Goal: Ask a question: Seek information or help from site administrators or community

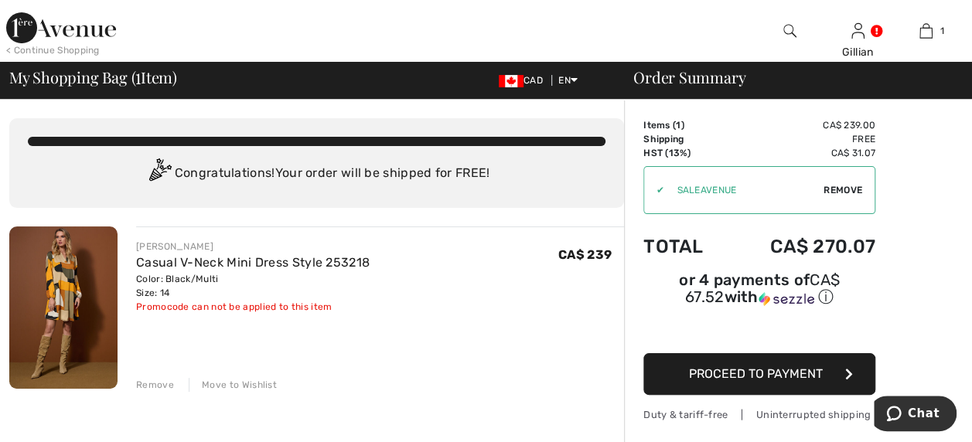
click at [852, 190] on span "Remove" at bounding box center [843, 190] width 39 height 14
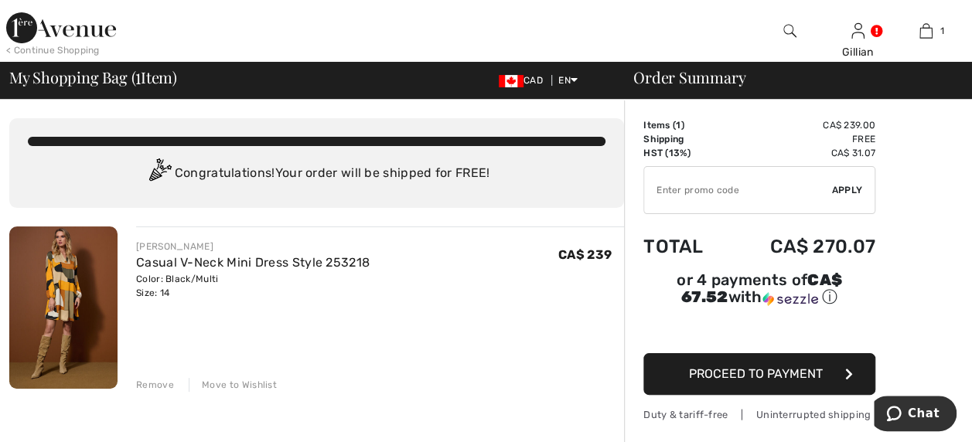
click at [716, 367] on span "Proceed to Payment" at bounding box center [756, 374] width 134 height 15
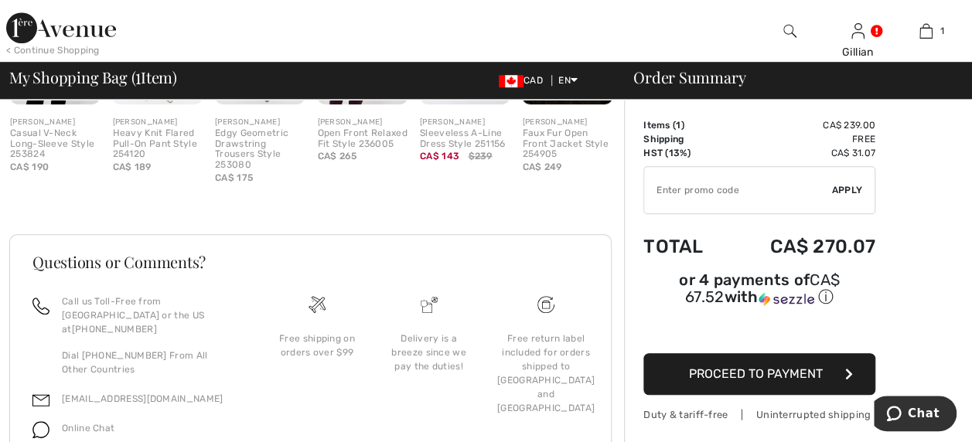
scroll to position [541, 0]
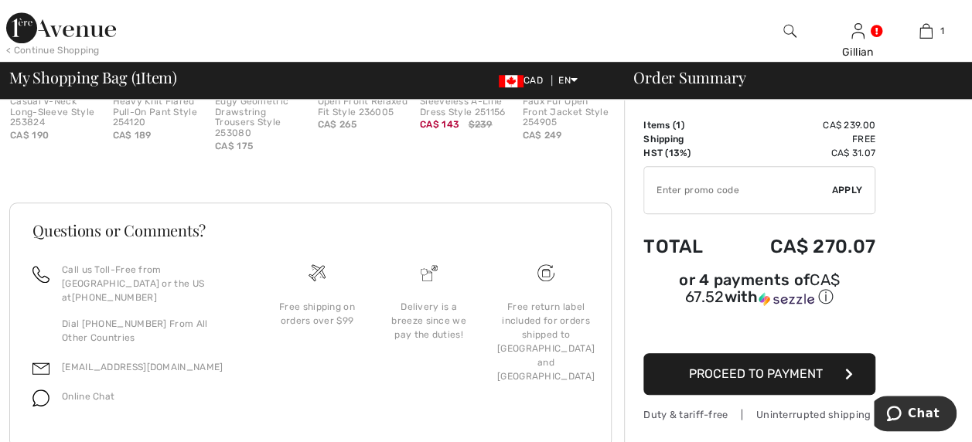
click at [74, 391] on span "Online Chat" at bounding box center [88, 396] width 53 height 11
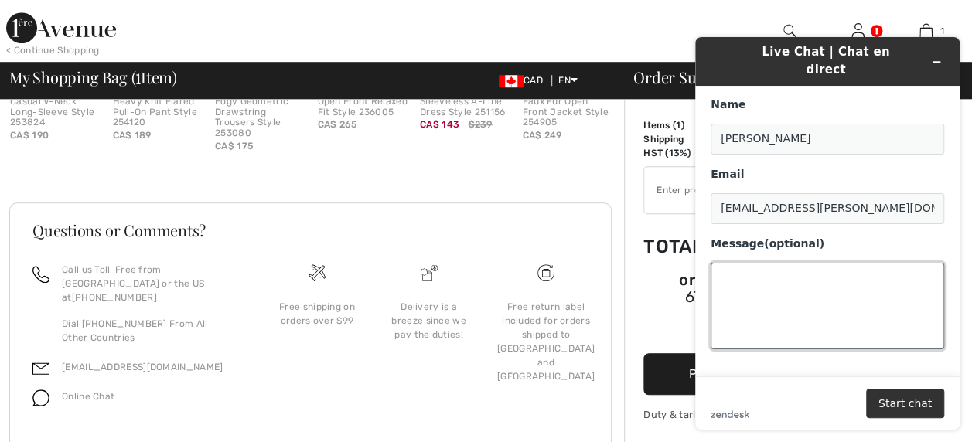
click at [760, 263] on textarea "Message (optional)" at bounding box center [828, 306] width 234 height 87
type textarea "Do you offer express (next day) shipping for an additional cost?"
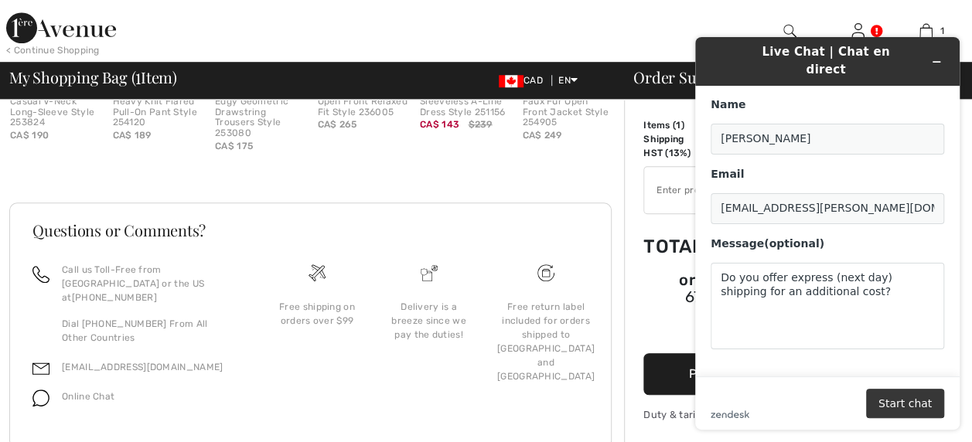
click at [899, 402] on button "Start chat" at bounding box center [905, 403] width 78 height 29
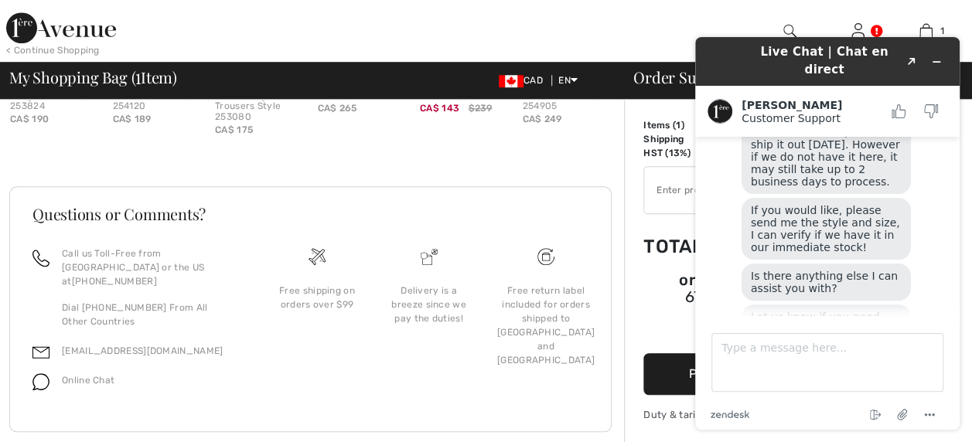
scroll to position [571, 0]
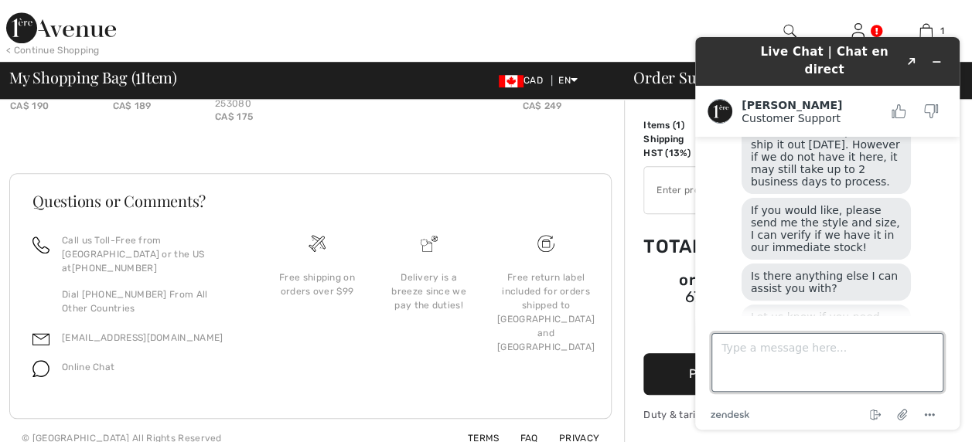
click at [771, 347] on textarea "Type a message here..." at bounding box center [827, 362] width 232 height 59
type textarea "Can you find out if it is in stock?"
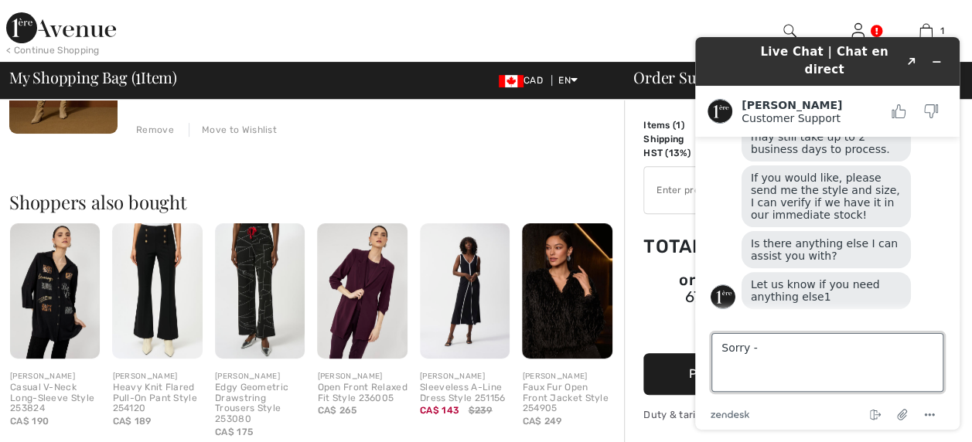
scroll to position [309, 0]
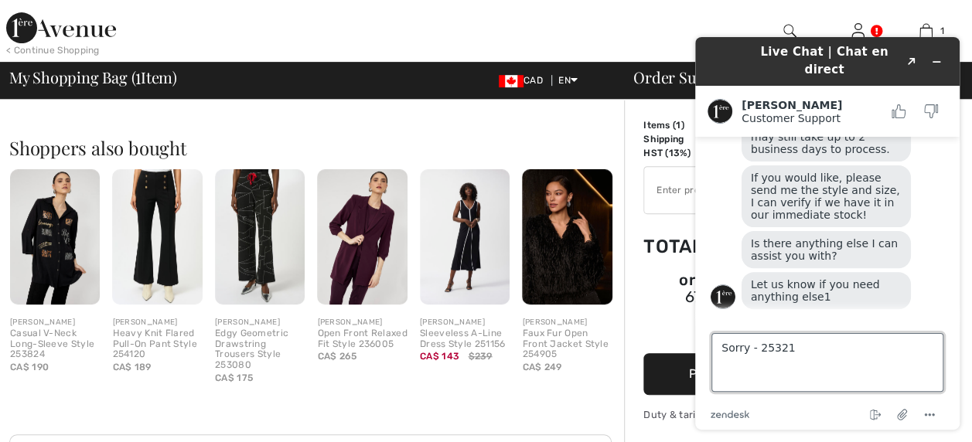
type textarea "Sorry - 253218"
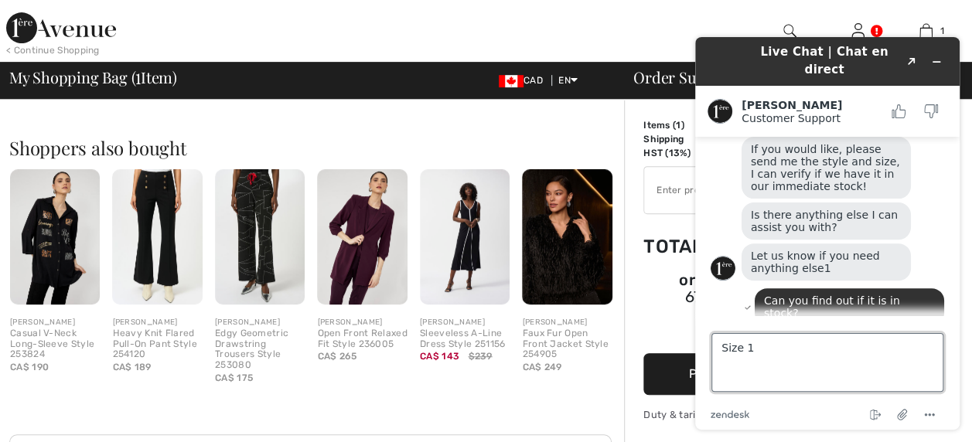
type textarea "Size 14"
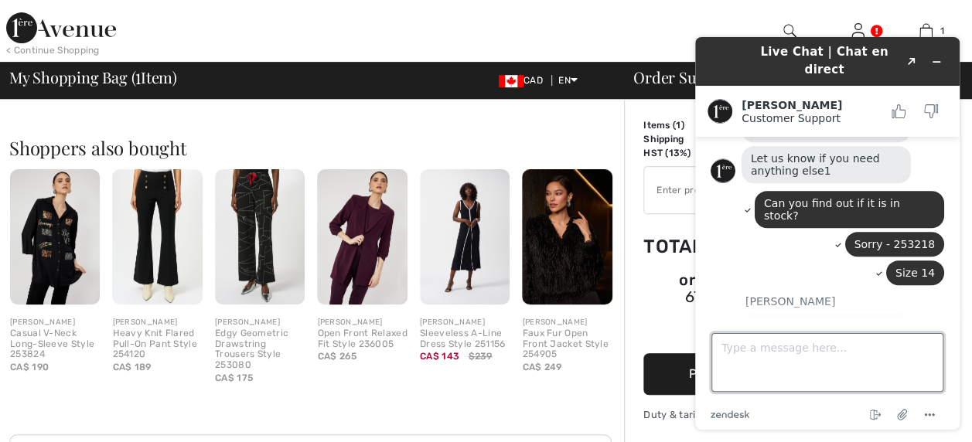
scroll to position [368, 0]
type textarea "You bet. Thanks,"
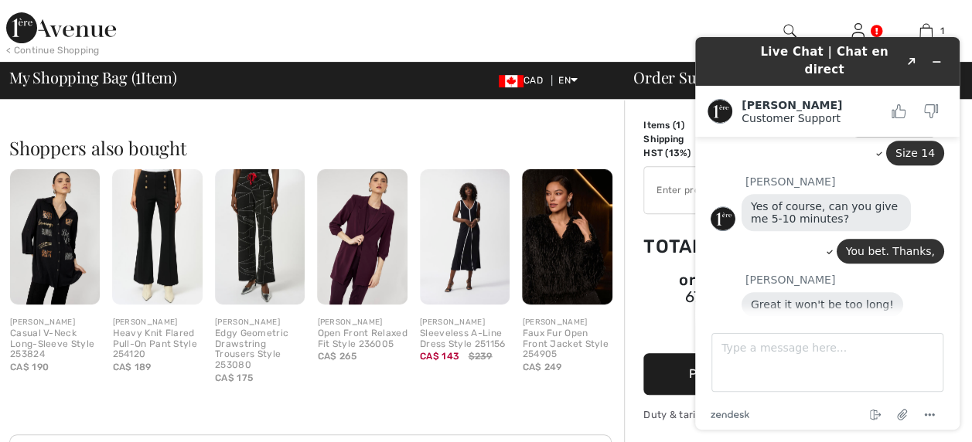
scroll to position [526, 0]
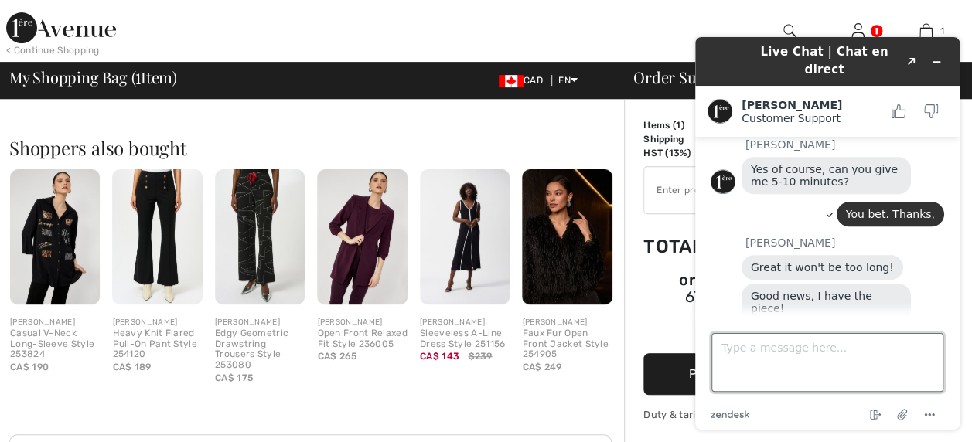
click at [729, 346] on textarea "Type a message here..." at bounding box center [827, 362] width 232 height 59
type textarea "I will book at 2 PM. I'm just in a meeting. Do i do it on site or through you?"
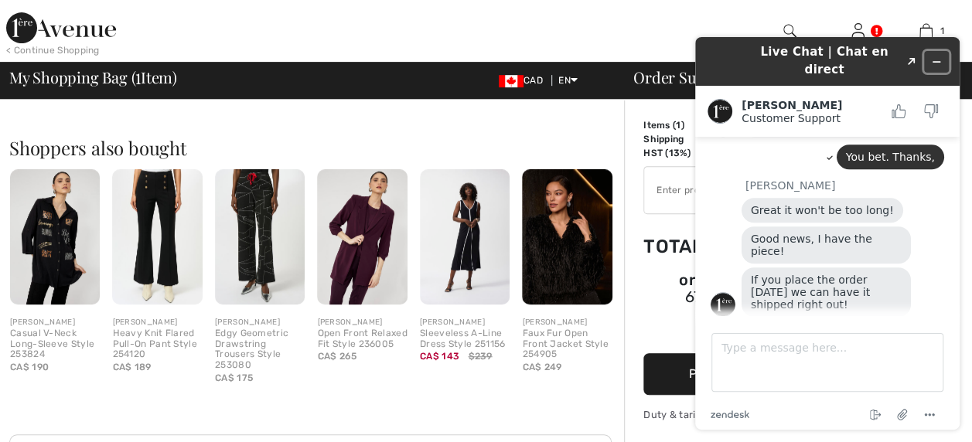
click at [940, 62] on icon "Minimize widget" at bounding box center [936, 62] width 7 height 0
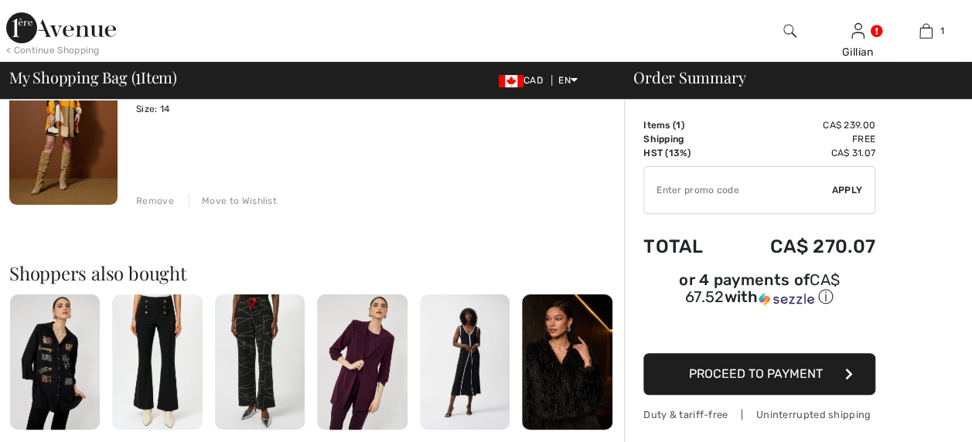
scroll to position [0, 0]
